Goal: Find specific page/section: Find specific page/section

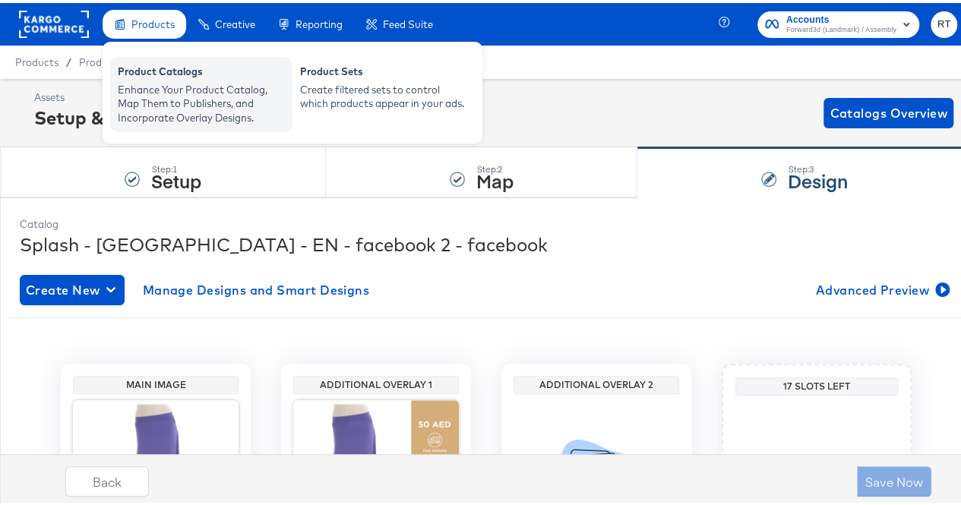
click at [164, 99] on div "Enhance Your Product Catalog, Map Them to Publishers, and Incorporate Overlay D…" at bounding box center [201, 101] width 167 height 43
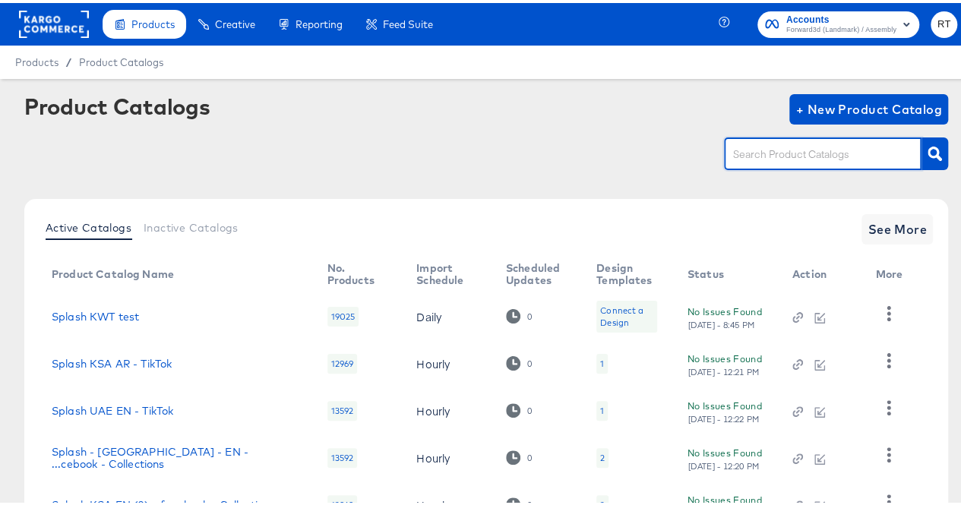
click at [783, 160] on input "text" at bounding box center [811, 151] width 162 height 17
type input "ksa"
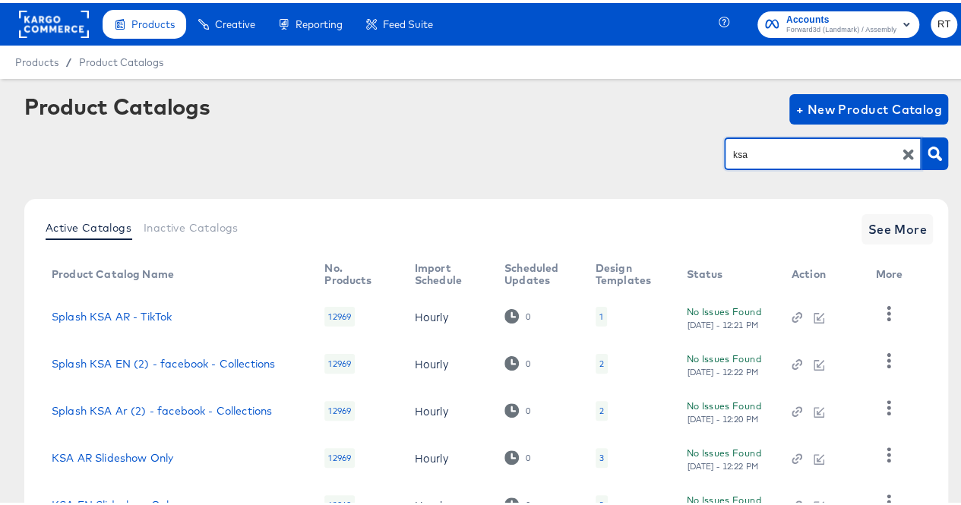
scroll to position [120, 0]
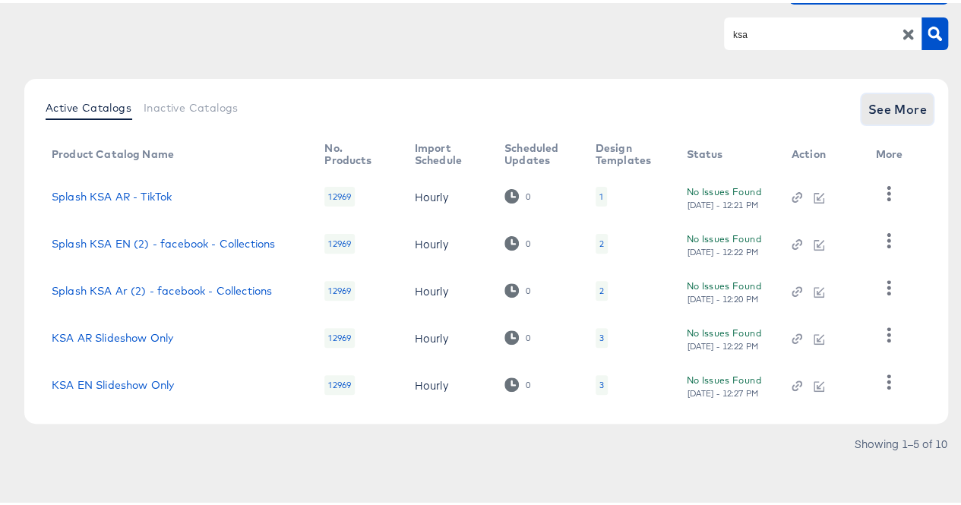
click at [893, 114] on span "See More" at bounding box center [897, 106] width 59 height 21
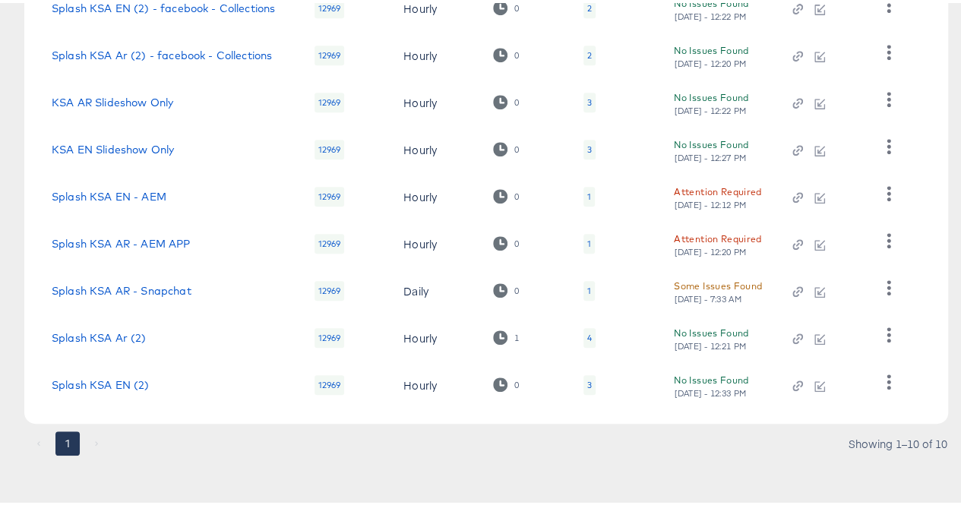
scroll to position [0, 0]
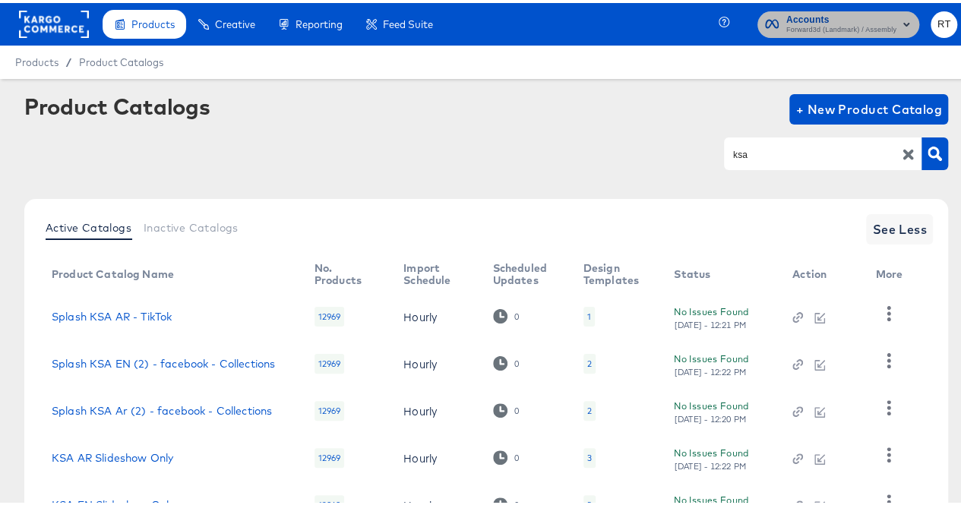
click at [844, 25] on span "Forward3d (Landmark) / Assembly" at bounding box center [842, 27] width 110 height 12
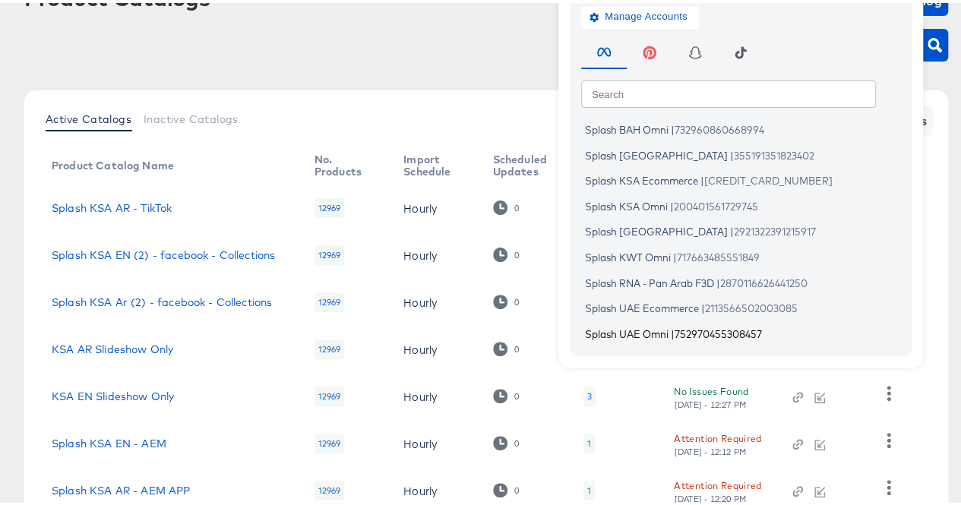
scroll to position [109, 0]
click at [622, 203] on span "Splash KSA Omni" at bounding box center [626, 202] width 83 height 12
